Goal: Transaction & Acquisition: Purchase product/service

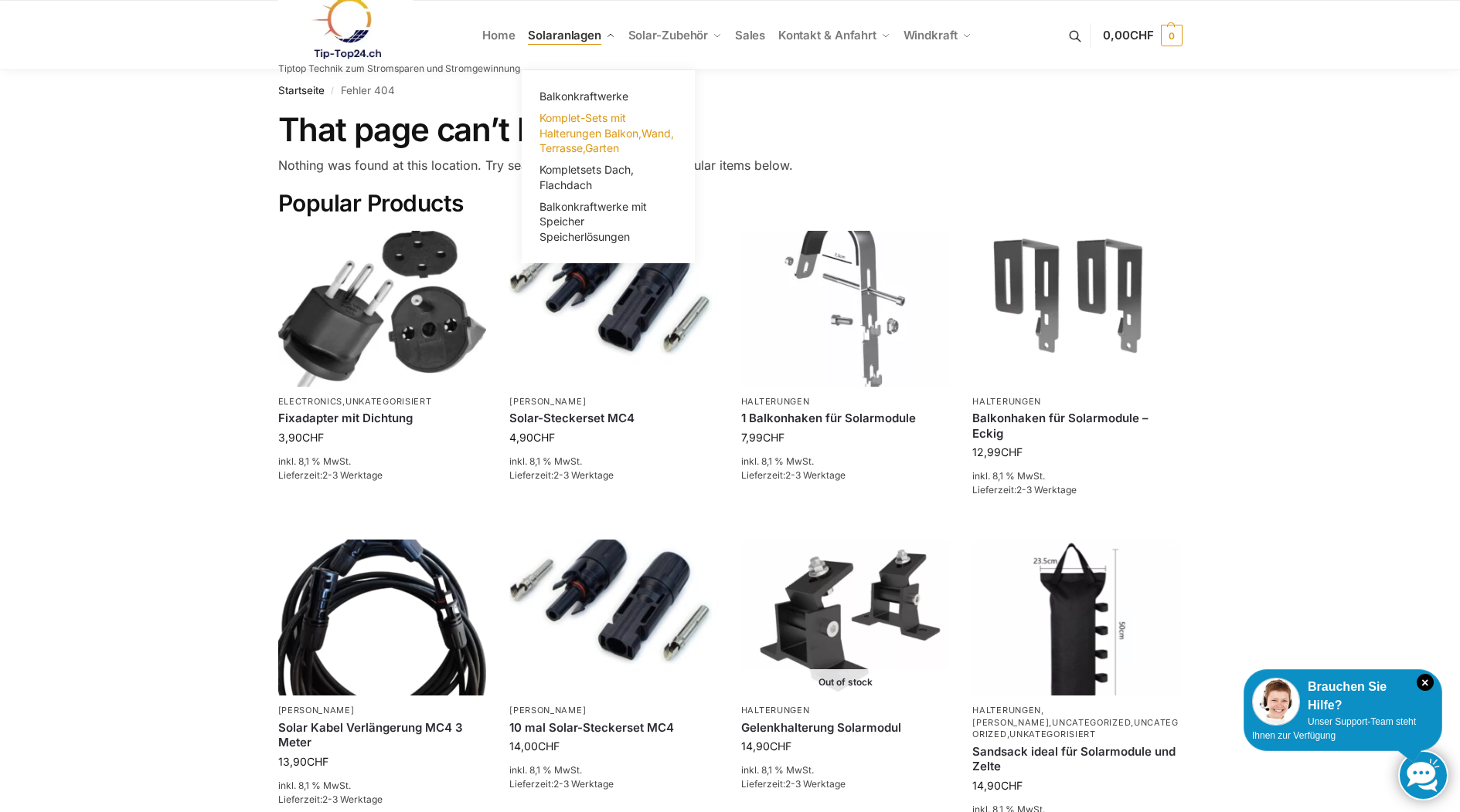
click at [584, 125] on span "Komplet-Sets mit Halterungen Balkon,Wand, Terrasse,Garten" at bounding box center [606, 133] width 135 height 44
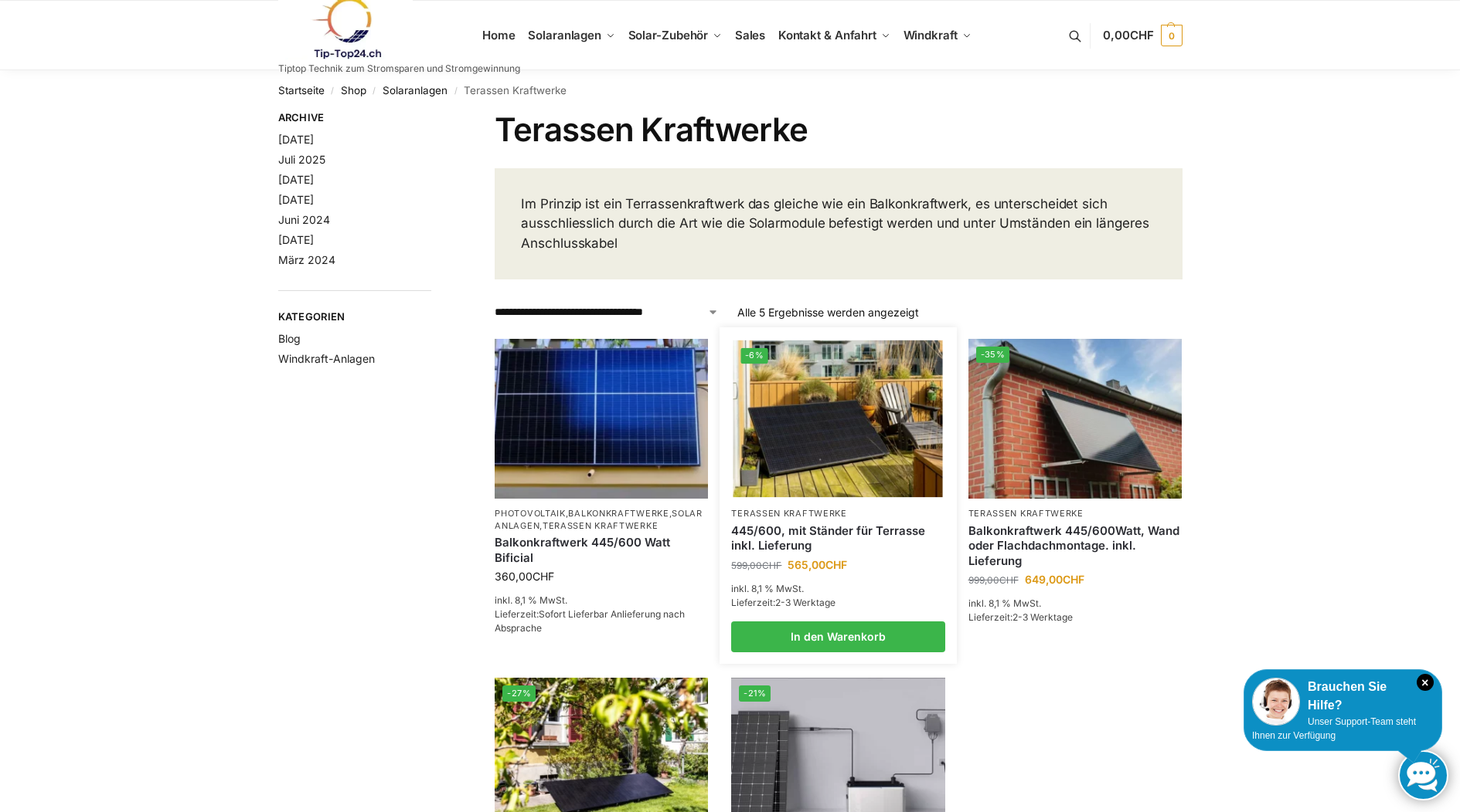
click at [854, 404] on img at bounding box center [837, 419] width 210 height 157
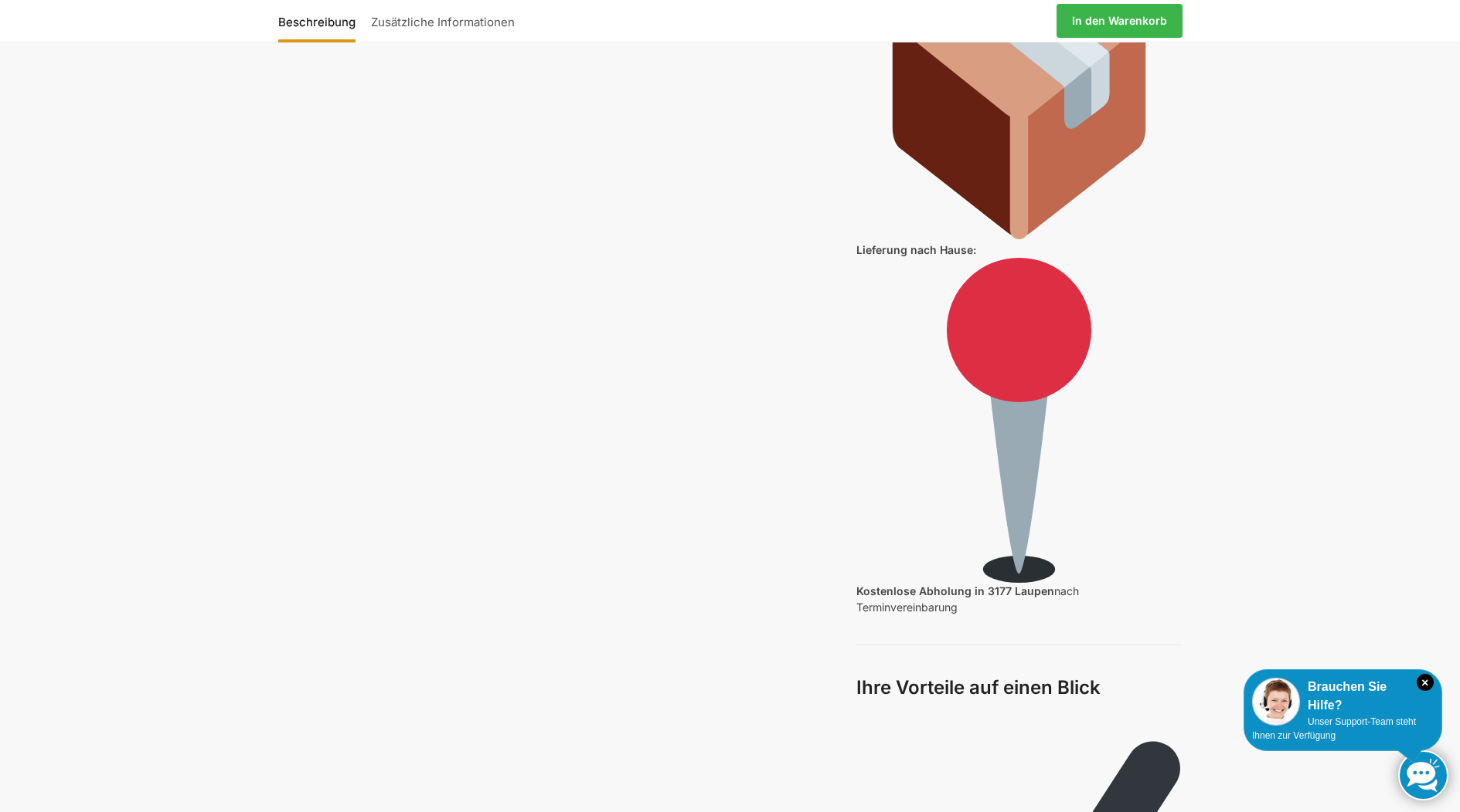
scroll to position [2959, 0]
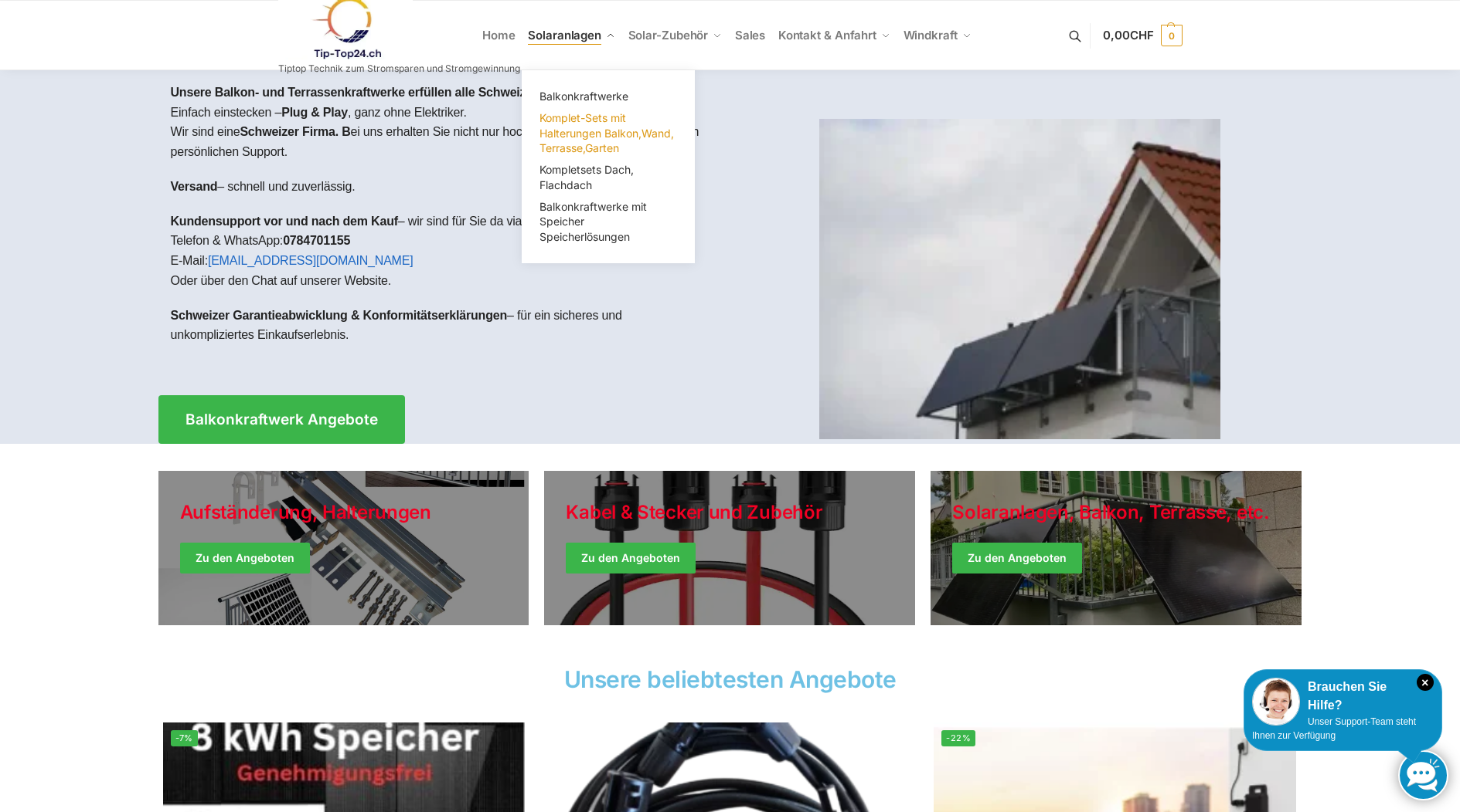
click at [585, 129] on span "Komplet-Sets mit Halterungen Balkon,Wand, Terrasse,Garten" at bounding box center [606, 133] width 135 height 44
